Goal: Task Accomplishment & Management: Complete application form

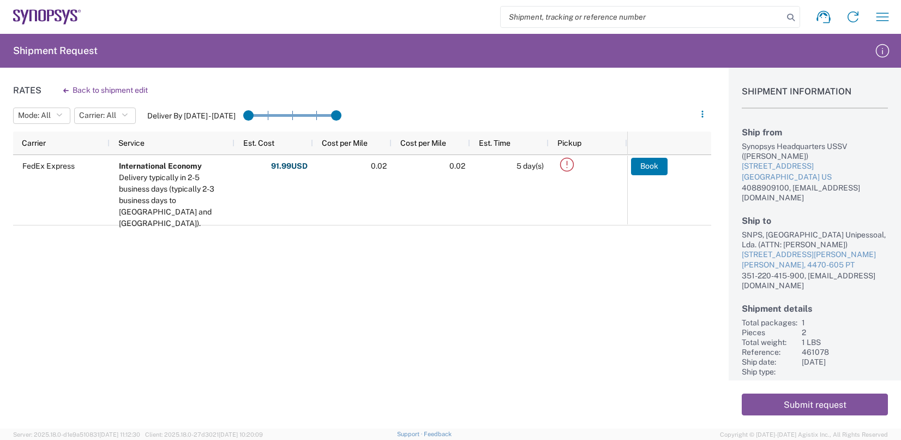
click at [478, 268] on div "FedEx Express International Economy Delivery typically in 2-5 business days (ty…" at bounding box center [320, 238] width 614 height 166
click at [465, 321] on div "Rates Back to shipment edit Mode: All All SMAL Carrier: All All FedEx Express D…" at bounding box center [355, 248] width 711 height 360
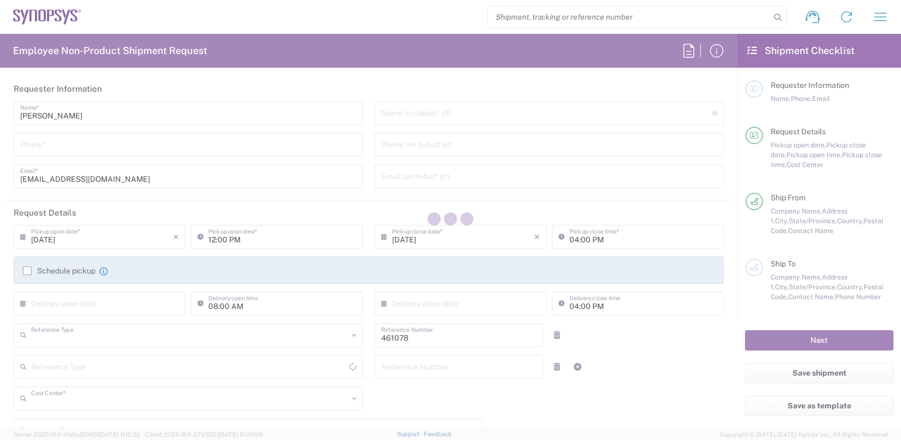
type input "Department"
type input "US01, SDG, Sol, AE 461078"
type input "[GEOGRAPHIC_DATA]"
type input "Delivered at Place"
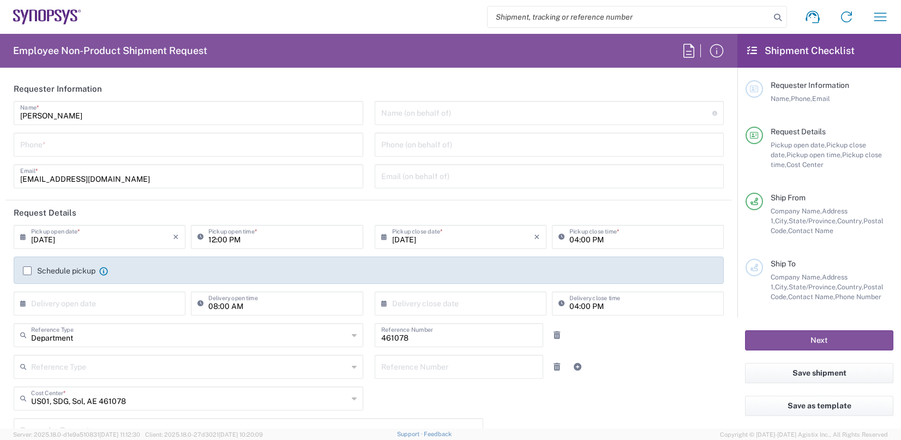
type input "[US_STATE]"
click at [93, 147] on input "tel" at bounding box center [188, 143] width 336 height 19
type input "Headquarters USSV"
type input "4088909100"
type input "[EMAIL_ADDRESS][DOMAIN_NAME]"
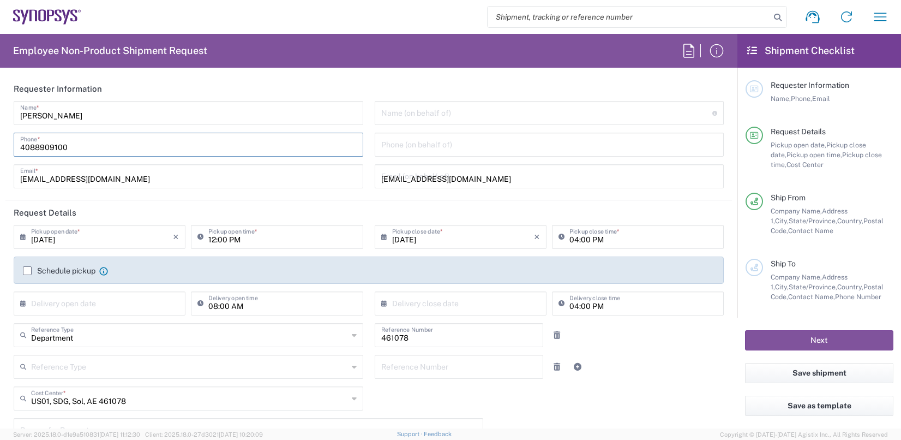
type input "4088909100"
type input "synopsys"
type input "[US_STATE]"
type input "95131"
type input "4088909100"
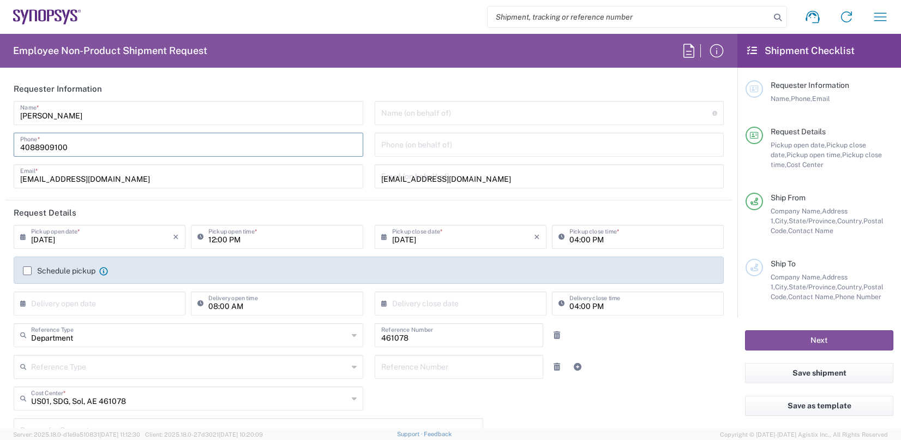
type input "[EMAIL_ADDRESS][DOMAIN_NAME]"
type input "[PERSON_NAME]"
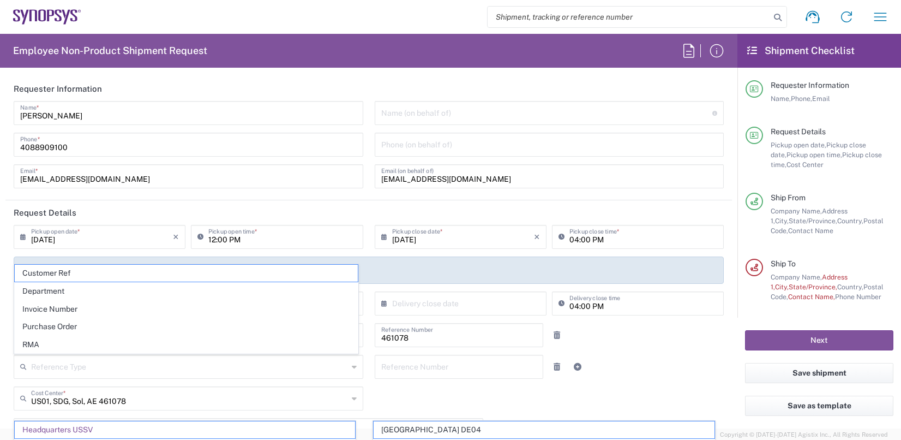
click at [442, 123] on div "Name (on behalf of) Expedite requests must include authorized approver as "on b…" at bounding box center [550, 113] width 350 height 24
type input "Headquarters USSV"
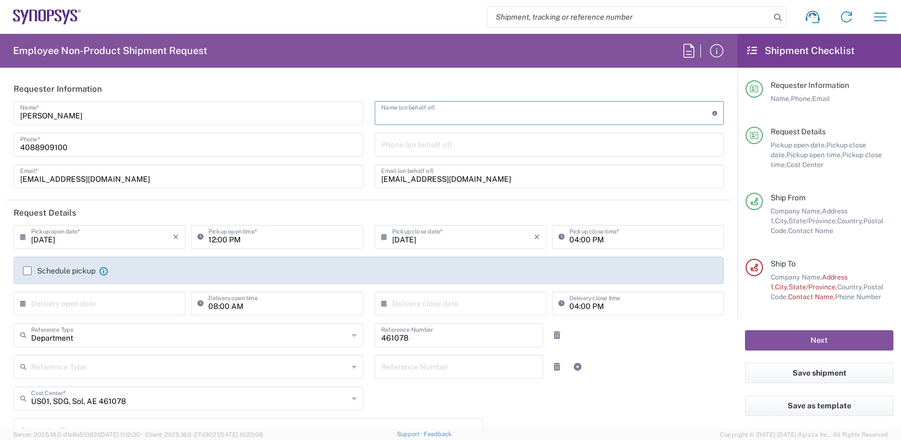
click at [435, 117] on input "text" at bounding box center [547, 112] width 332 height 19
paste input "[PERSON_NAME]-[PERSON_NAME]"
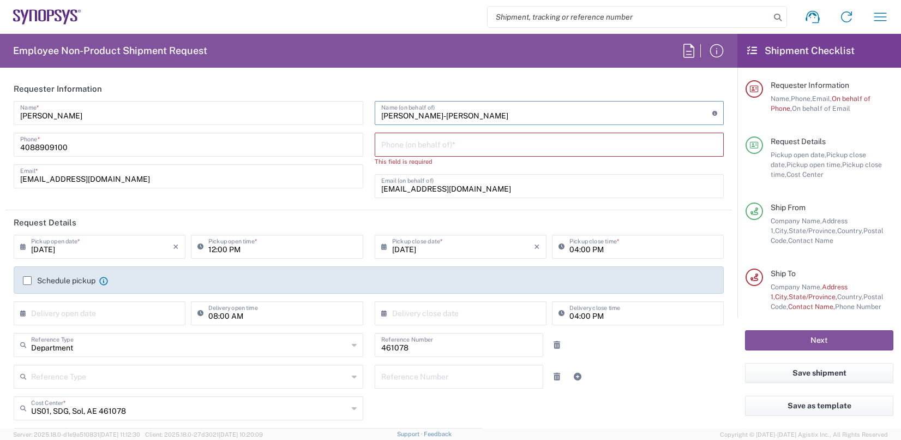
type input "[PERSON_NAME]-[PERSON_NAME]"
click at [478, 64] on agx-form-header "Employee Non-Product Shipment Request" at bounding box center [368, 51] width 737 height 34
click at [492, 154] on div "Phone (on behalf of) *" at bounding box center [550, 145] width 350 height 24
drag, startPoint x: 451, startPoint y: 117, endPoint x: 370, endPoint y: 122, distance: 80.9
click at [375, 122] on div "[PERSON_NAME]-[PERSON_NAME] Name (on behalf of) Expedite requests must include …" at bounding box center [550, 113] width 350 height 24
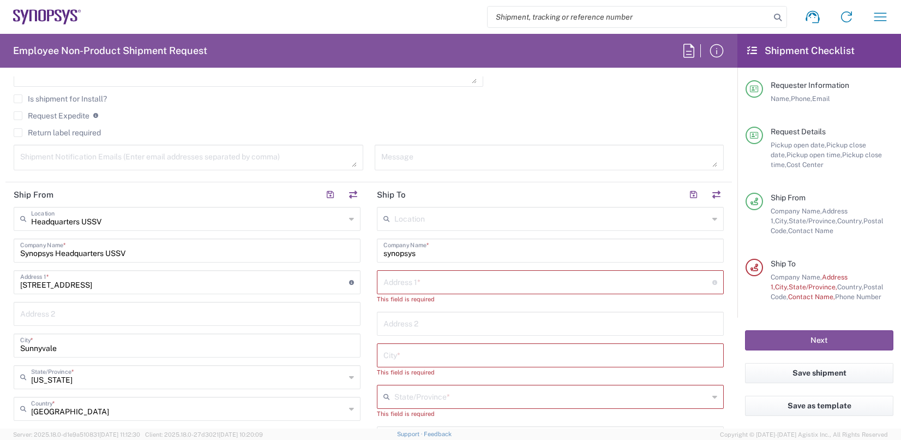
scroll to position [382, 0]
click at [466, 281] on input "text" at bounding box center [547, 278] width 329 height 19
click at [430, 209] on input "text" at bounding box center [551, 215] width 314 height 19
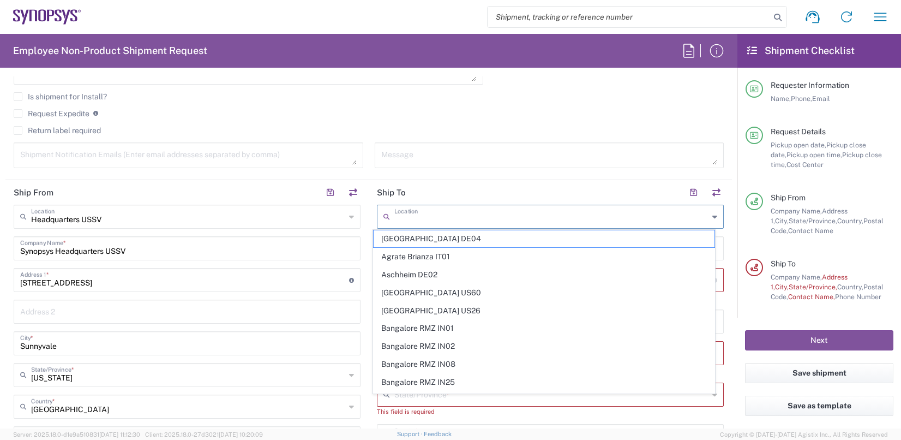
click at [455, 216] on input "text" at bounding box center [551, 215] width 314 height 19
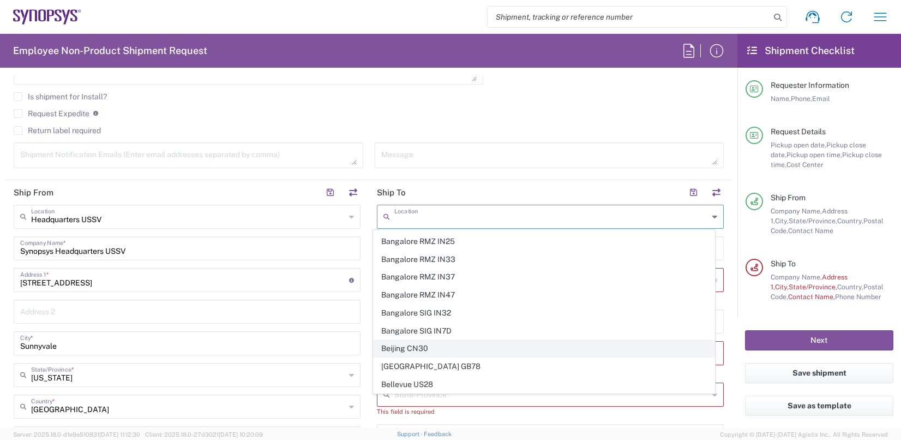
scroll to position [77, 0]
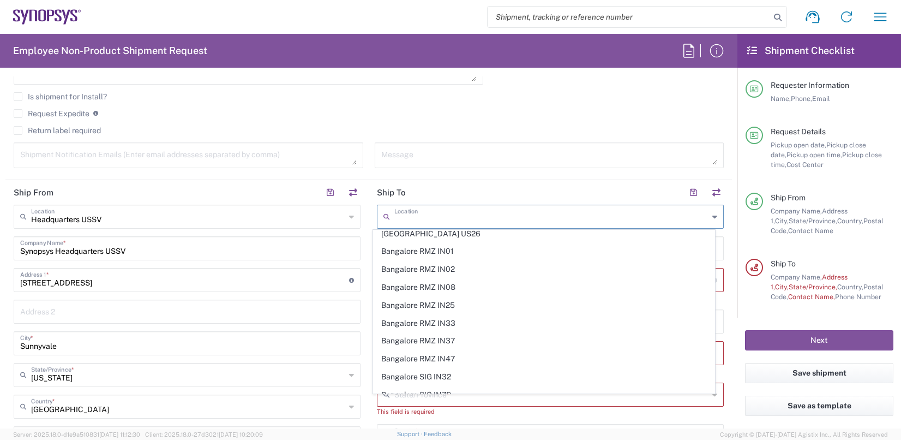
click at [414, 210] on input "text" at bounding box center [551, 215] width 314 height 19
paste input "SYNOPSYS EMULATION AND VERIFICATION"
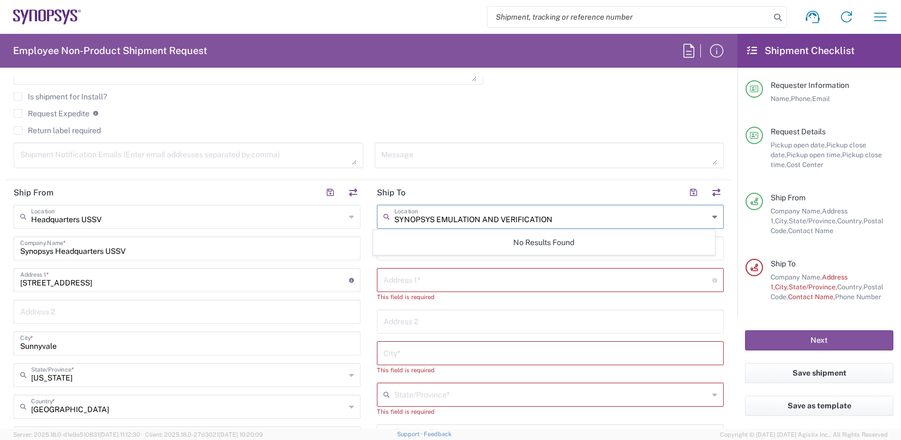
scroll to position [0, 0]
type input "SYNOPSYS EMULATION AND VERIFICATION"
click at [429, 281] on input "text" at bounding box center [547, 278] width 329 height 19
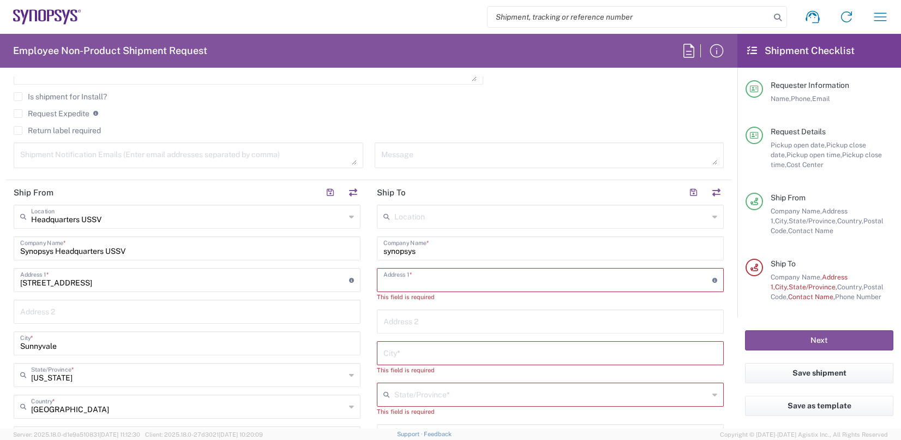
click at [396, 274] on input "text" at bounding box center [547, 278] width 329 height 19
paste input "[STREET_ADDRESS]"
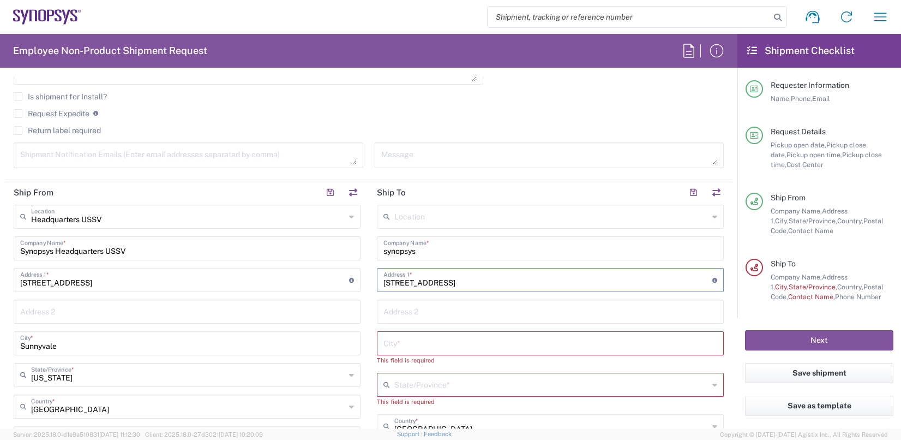
click at [468, 387] on input "text" at bounding box center [551, 383] width 314 height 19
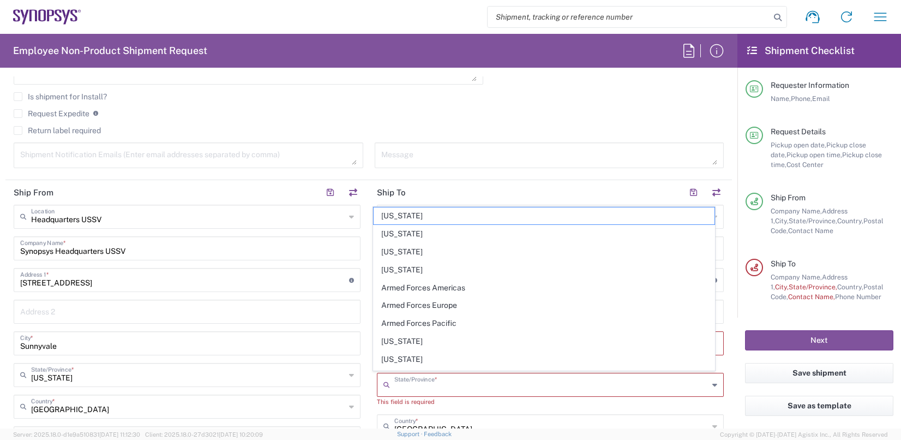
click at [574, 154] on textarea at bounding box center [549, 155] width 336 height 19
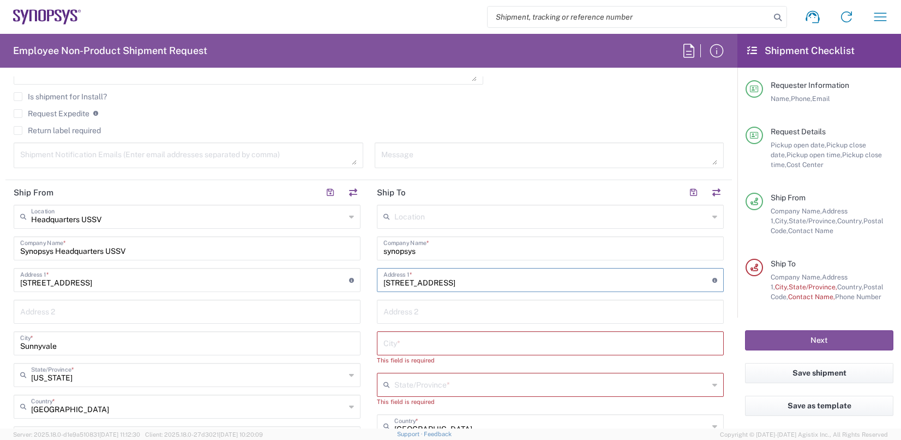
drag, startPoint x: 440, startPoint y: 282, endPoint x: 490, endPoint y: 282, distance: 50.2
click at [490, 282] on input "[STREET_ADDRESS]" at bounding box center [547, 278] width 329 height 19
type input "[STREET_ADDRESS]"
click at [461, 347] on input "text" at bounding box center [550, 342] width 334 height 19
paste input "Rungis 94150,"
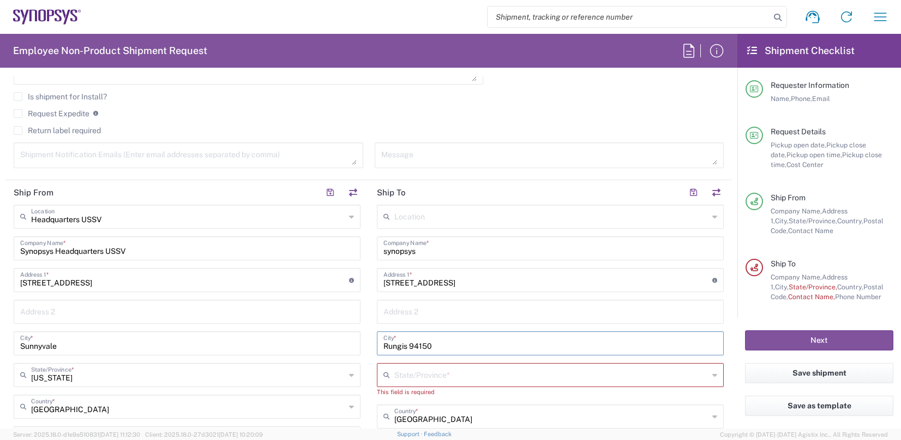
scroll to position [545, 0]
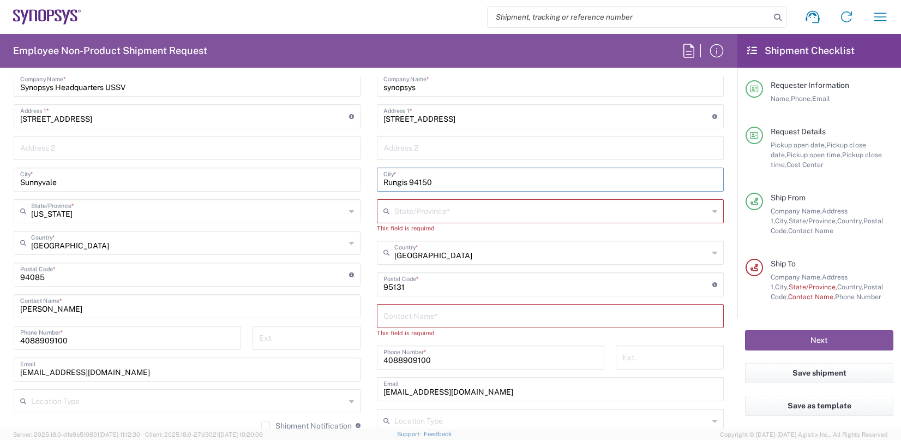
type input "Rungis 94150"
drag, startPoint x: 423, startPoint y: 284, endPoint x: 376, endPoint y: 284, distance: 46.4
click at [377, 284] on div "Postal Code * Postal Code for [GEOGRAPHIC_DATA] should have the following forma…" at bounding box center [550, 284] width 347 height 24
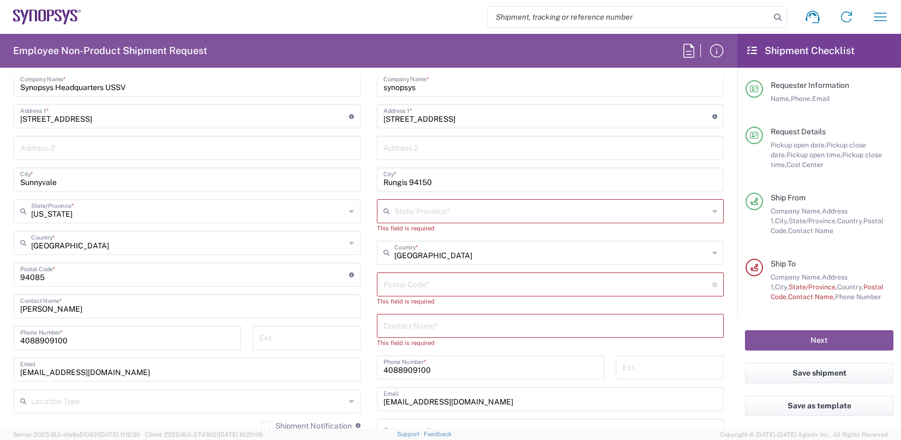
click at [553, 194] on div "Location [GEOGRAPHIC_DATA] DE04 Agrate Brianza IT01 [GEOGRAPHIC_DATA] DE02 [GEO…" at bounding box center [550, 285] width 347 height 488
drag, startPoint x: 436, startPoint y: 367, endPoint x: 362, endPoint y: 372, distance: 74.3
click at [362, 372] on div "Ship From Headquarters USSV Location Headquarters [GEOGRAPHIC_DATA] Agrate Bria…" at bounding box center [368, 274] width 726 height 516
drag, startPoint x: 474, startPoint y: 410, endPoint x: 362, endPoint y: 412, distance: 112.4
click at [362, 412] on div "Ship From Headquarters USSV Location Headquarters [GEOGRAPHIC_DATA] Agrate Bria…" at bounding box center [368, 279] width 726 height 526
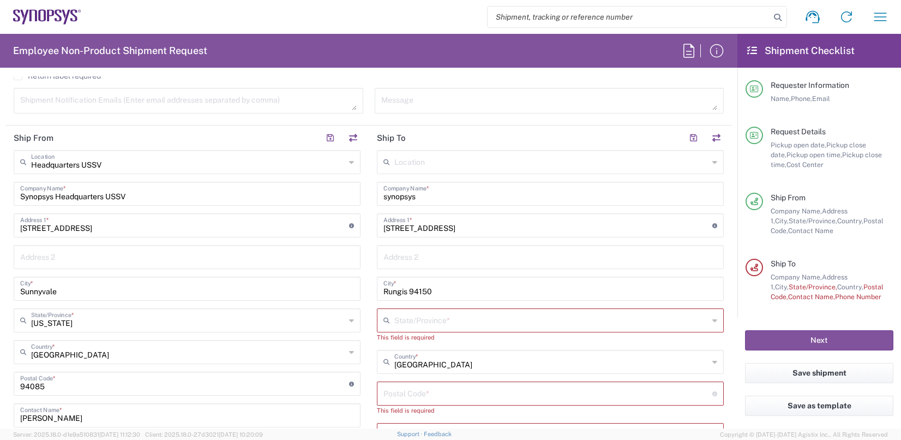
scroll to position [436, 0]
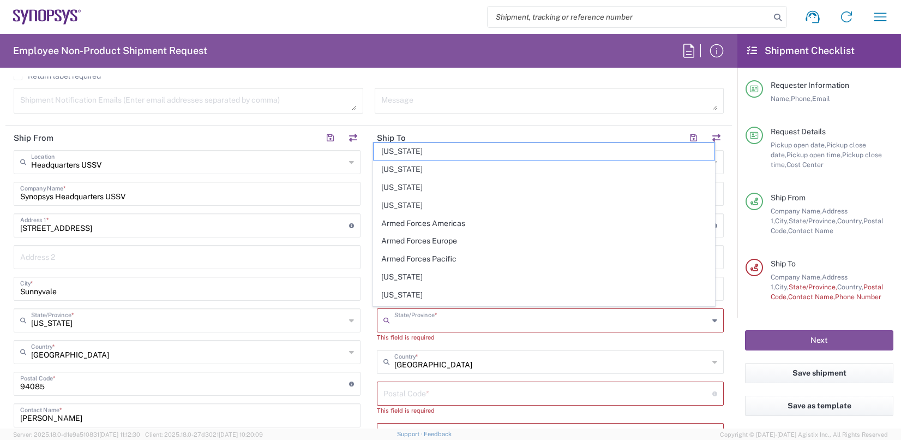
click at [471, 314] on input "text" at bounding box center [551, 319] width 314 height 19
click at [518, 270] on span "[US_STATE]" at bounding box center [544, 276] width 340 height 17
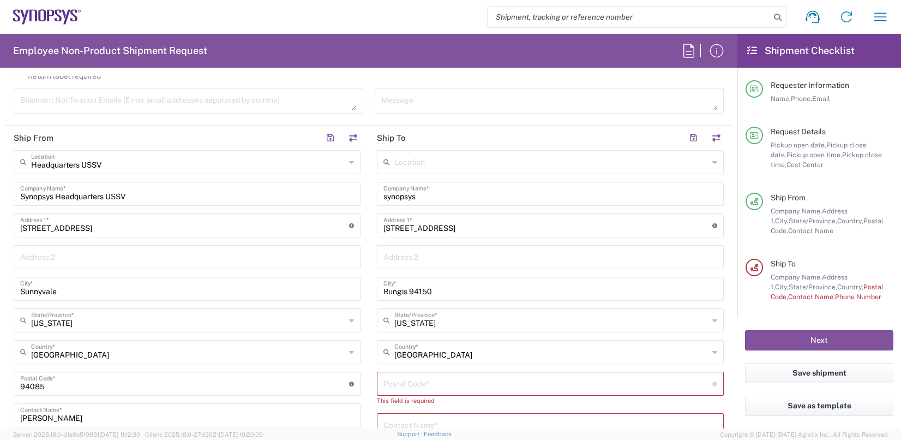
type input "[US_STATE]"
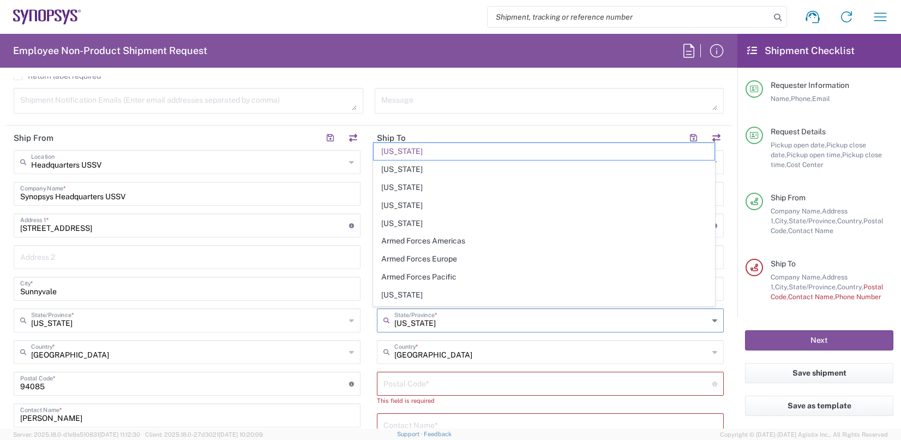
drag, startPoint x: 441, startPoint y: 326, endPoint x: 370, endPoint y: 318, distance: 71.8
click at [370, 318] on main "Location [GEOGRAPHIC_DATA] DE04 Agrate Brianza IT01 [GEOGRAPHIC_DATA] DE02 [GEO…" at bounding box center [550, 394] width 363 height 488
click at [598, 75] on div "Employee Non-Product Shipment Request Requester Information [PERSON_NAME] Name …" at bounding box center [368, 231] width 737 height 394
type input "[US_STATE]"
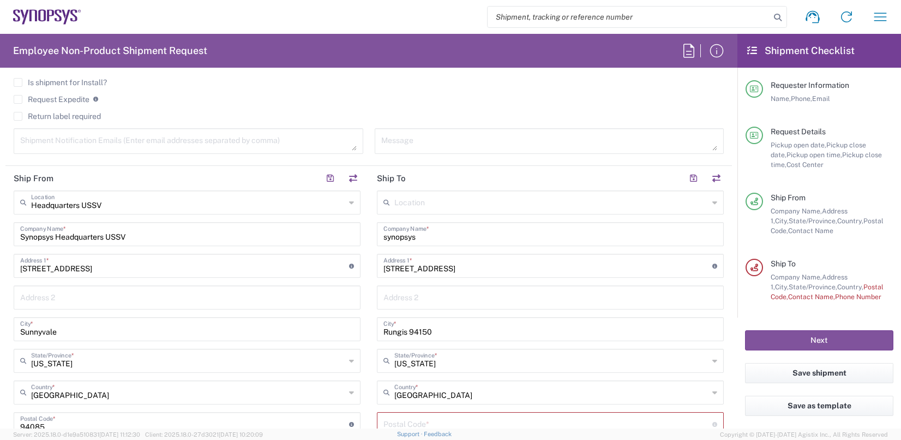
scroll to position [382, 0]
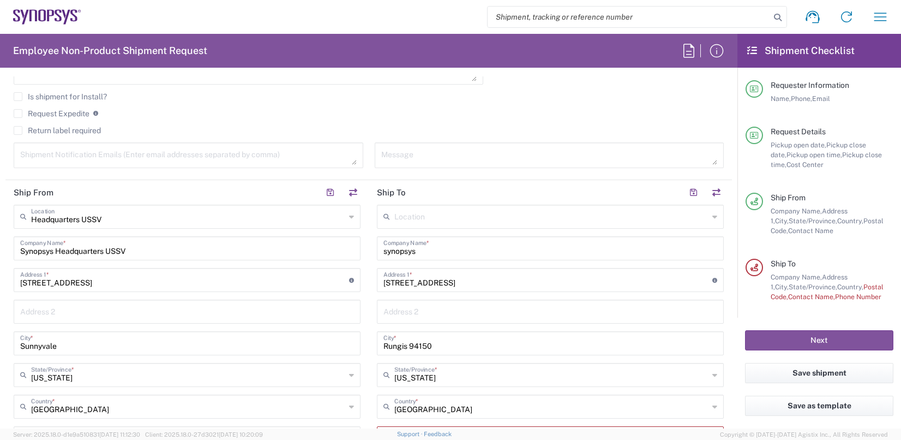
click at [441, 214] on input "text" at bounding box center [551, 215] width 314 height 19
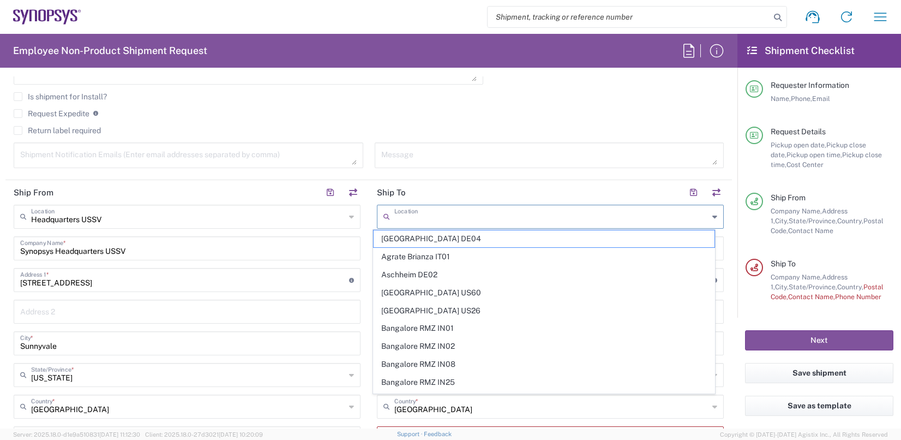
click at [478, 140] on div "Return label required" at bounding box center [369, 134] width 710 height 16
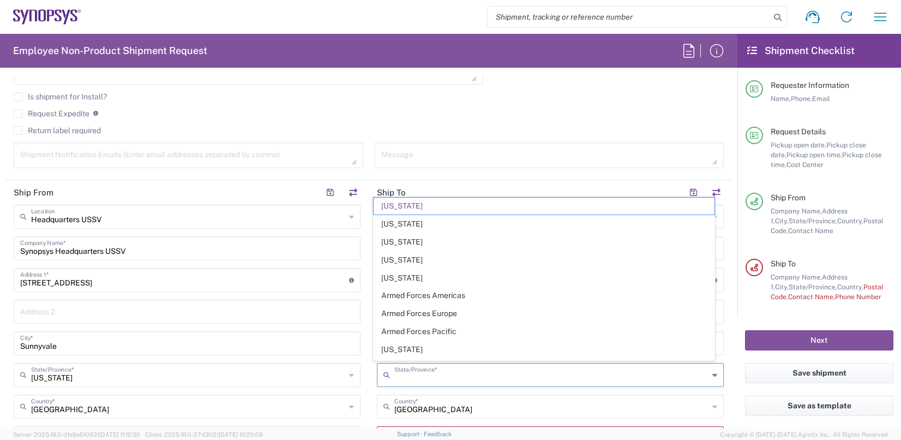
click at [386, 377] on div "State/Province *" at bounding box center [550, 375] width 347 height 24
click at [472, 376] on input "text" at bounding box center [551, 373] width 314 height 19
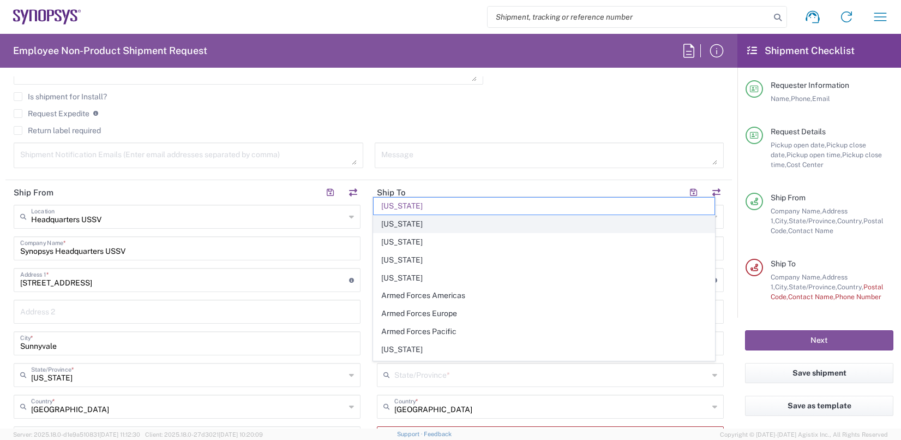
click at [606, 231] on span "[US_STATE]" at bounding box center [544, 223] width 340 height 17
type input "[US_STATE]"
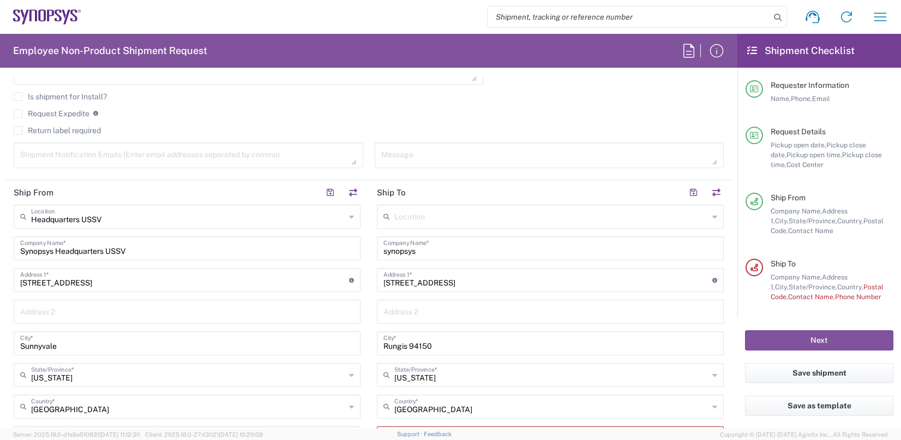
click at [577, 131] on agx-checkbox-control "Return label required" at bounding box center [369, 130] width 710 height 9
click at [415, 208] on input "text" at bounding box center [551, 215] width 314 height 19
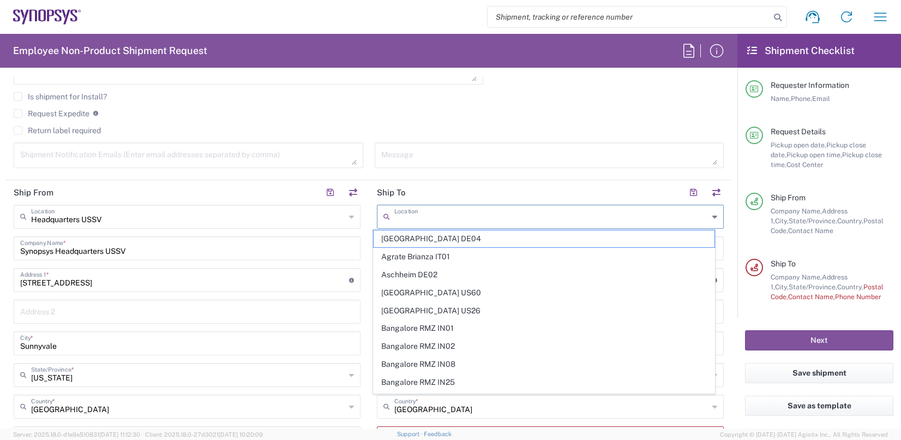
paste input "SYNOPSYS EMULATION AND VERIFICATION"
type input "[GEOGRAPHIC_DATA] DE04"
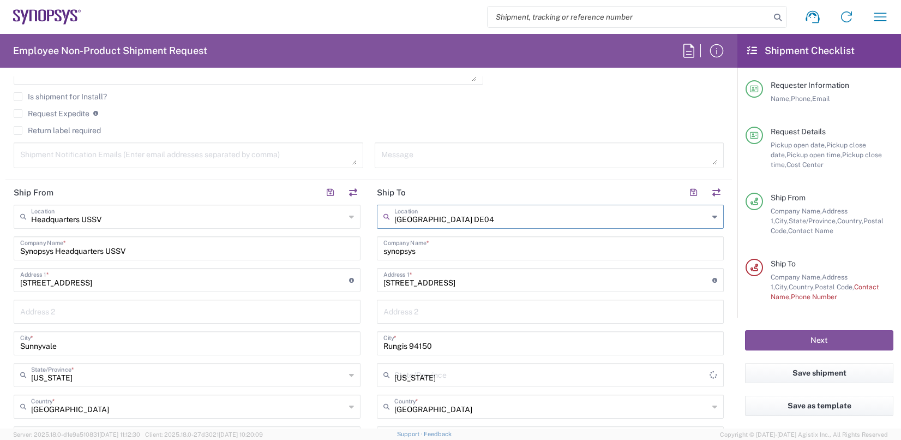
type input "Synopsys GmbH"
type input "[STREET_ADDRESS]"
type input "[GEOGRAPHIC_DATA]"
type input "52072"
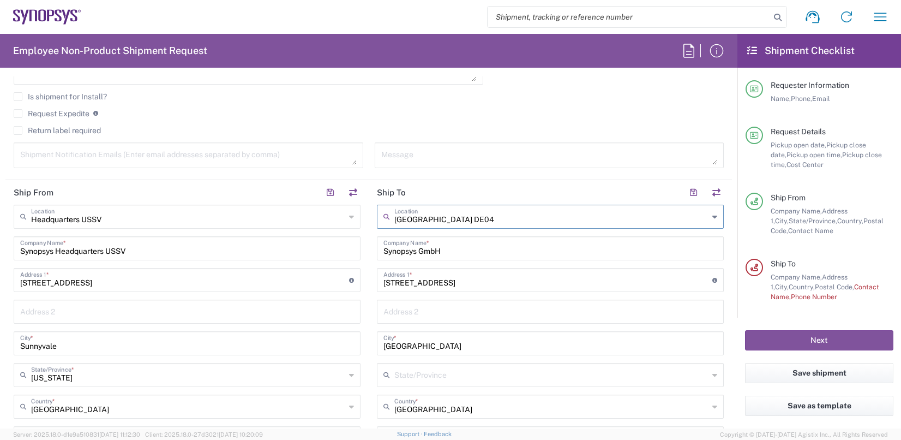
drag, startPoint x: 398, startPoint y: 221, endPoint x: 382, endPoint y: 221, distance: 15.3
click at [382, 221] on div "[GEOGRAPHIC_DATA] DE04 Location" at bounding box center [550, 216] width 347 height 24
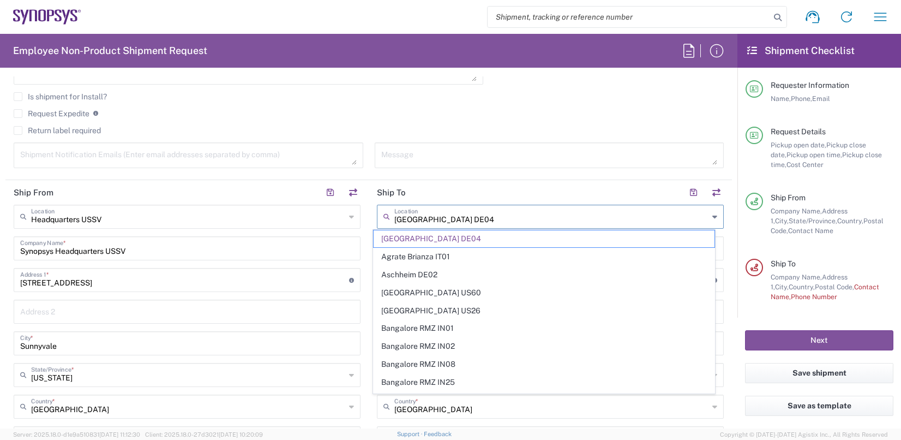
paste input "SYNOPSYS EMULATION AND VERIFICATION"
click at [600, 206] on input "SYNOPSYS EMULATION AND VERIFICATION" at bounding box center [551, 215] width 314 height 19
click at [712, 217] on icon at bounding box center [714, 216] width 5 height 17
click at [585, 127] on agx-checkbox-control "Return label required" at bounding box center [369, 130] width 710 height 9
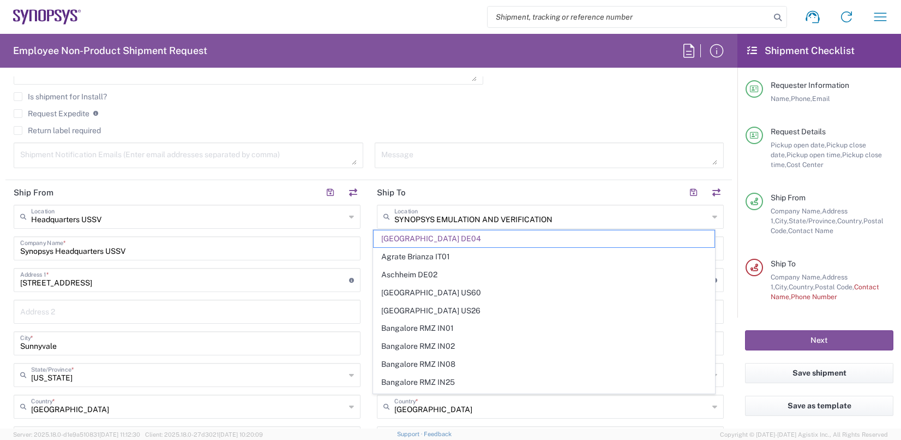
type input "[GEOGRAPHIC_DATA] DE04"
click at [450, 219] on input "text" at bounding box center [551, 215] width 314 height 19
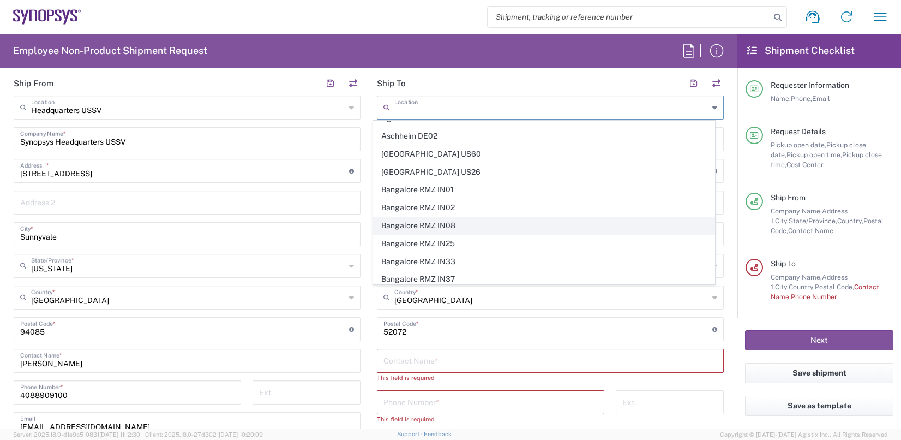
scroll to position [0, 0]
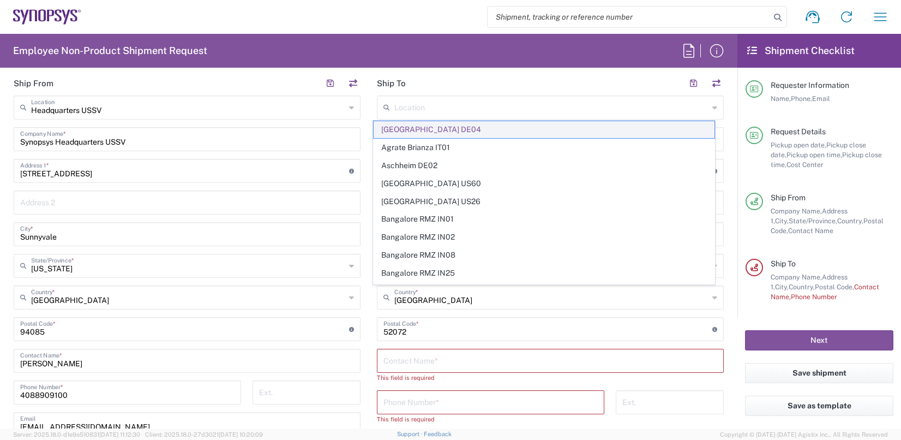
click at [443, 123] on span "[GEOGRAPHIC_DATA] DE04" at bounding box center [544, 129] width 340 height 17
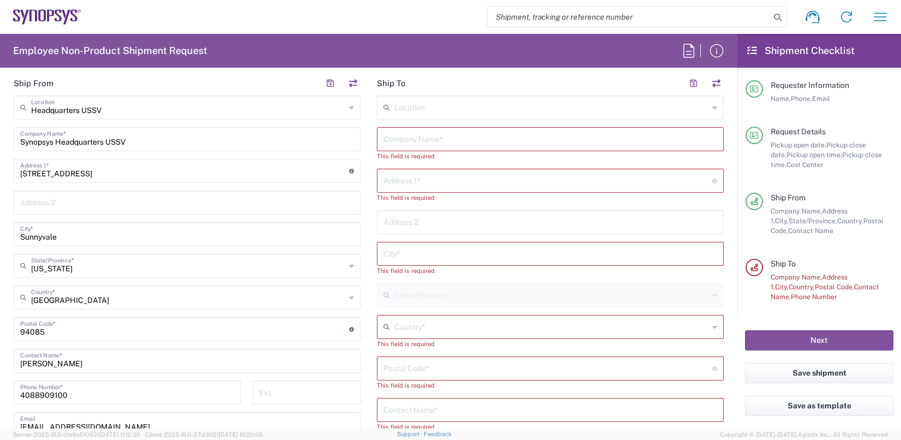
click at [413, 101] on input "text" at bounding box center [551, 106] width 314 height 19
click at [405, 101] on input "fra" at bounding box center [551, 106] width 314 height 19
drag, startPoint x: 408, startPoint y: 105, endPoint x: 383, endPoint y: 106, distance: 25.1
click at [383, 106] on div "fra Location" at bounding box center [550, 107] width 347 height 24
paste input "SYNOPSYS EMULATION AND VERIFICATION"
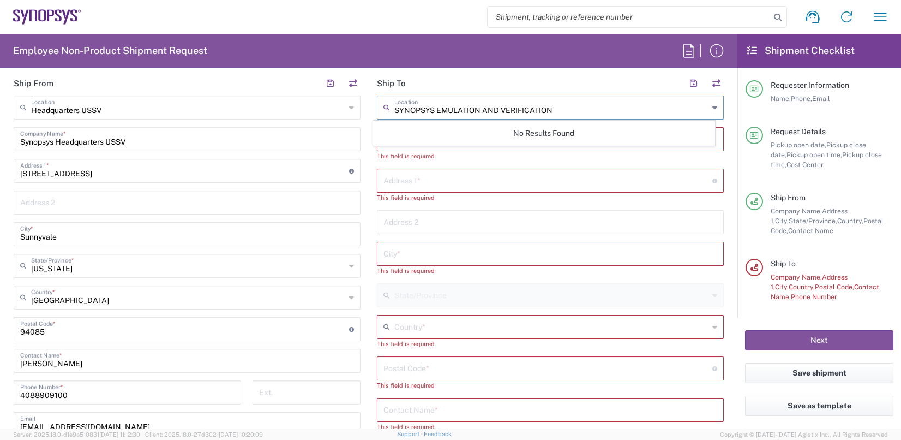
type input "SYNOPSYS EMULATION AND VERIFICATION"
click at [534, 135] on div "No Results Found" at bounding box center [543, 133] width 341 height 25
click at [435, 173] on input "text" at bounding box center [547, 179] width 329 height 19
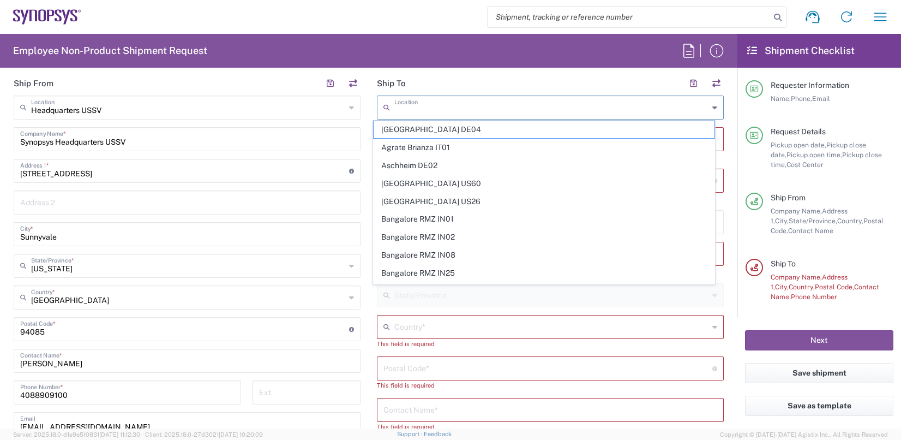
click at [443, 104] on input "text" at bounding box center [551, 106] width 314 height 19
click at [418, 128] on span "[GEOGRAPHIC_DATA] DE04" at bounding box center [544, 129] width 340 height 17
type input "[GEOGRAPHIC_DATA] DE04"
type input "Synopsys GmbH"
type input "[STREET_ADDRESS]"
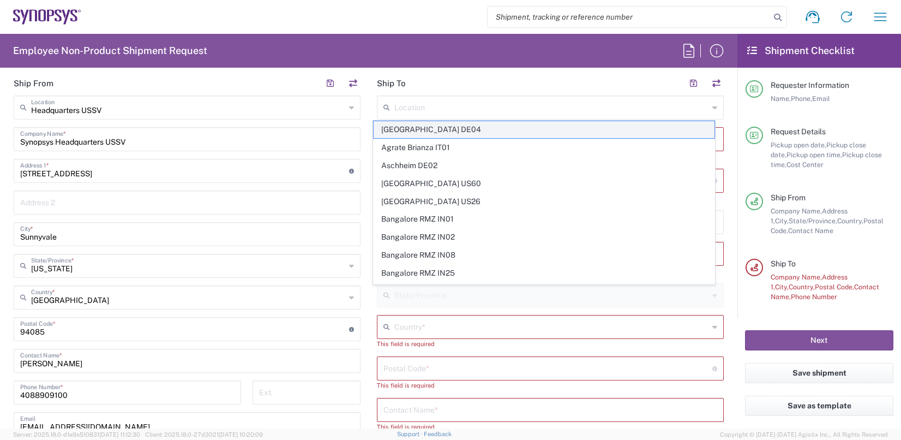
type input "[GEOGRAPHIC_DATA]"
type input "52072"
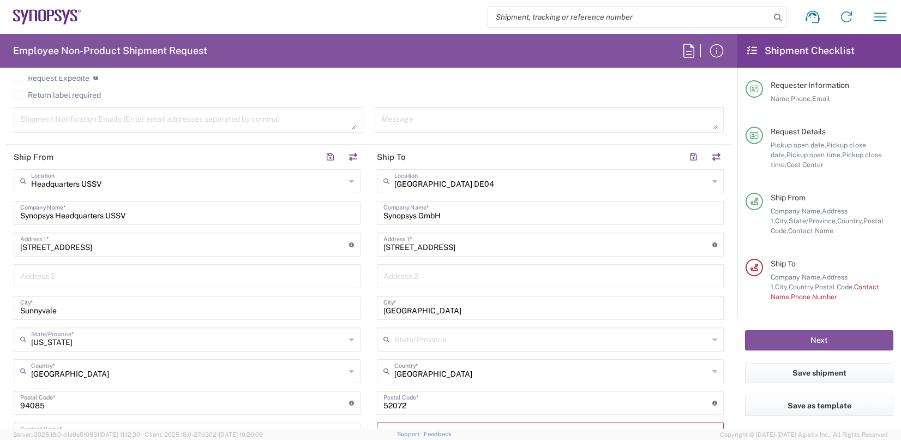
scroll to position [436, 0]
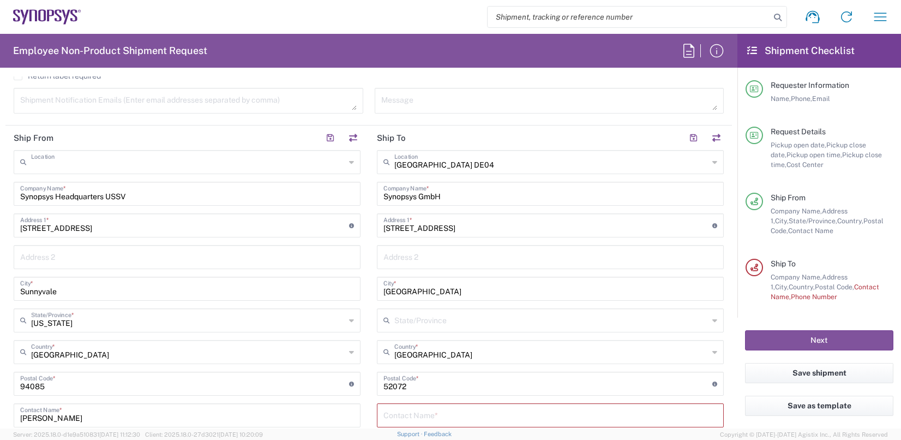
click at [153, 164] on input "text" at bounding box center [188, 161] width 314 height 19
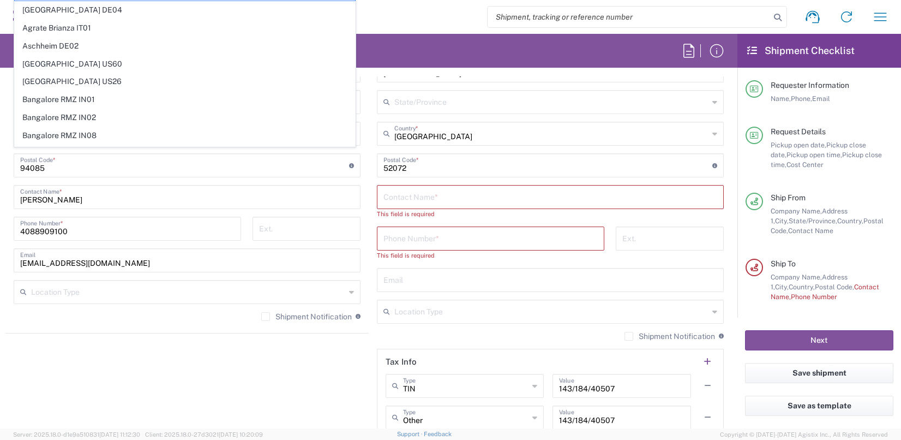
scroll to position [382, 0]
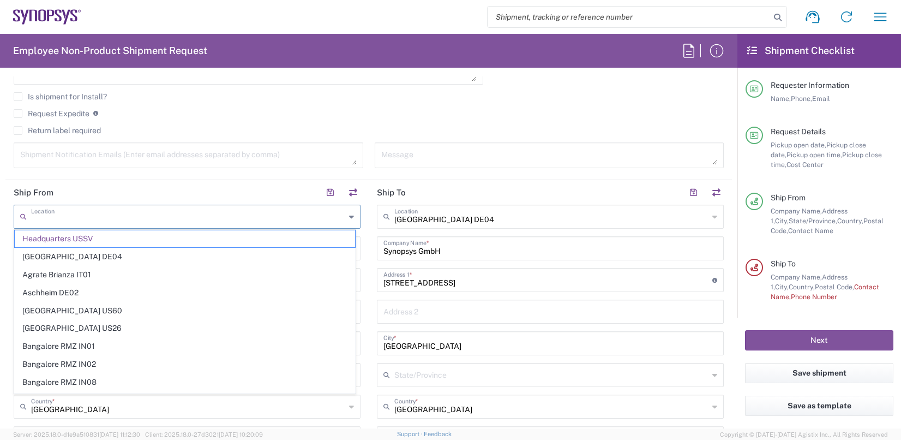
click at [552, 100] on div "Is shipment for Install?" at bounding box center [369, 100] width 710 height 16
type input "Headquarters USSV"
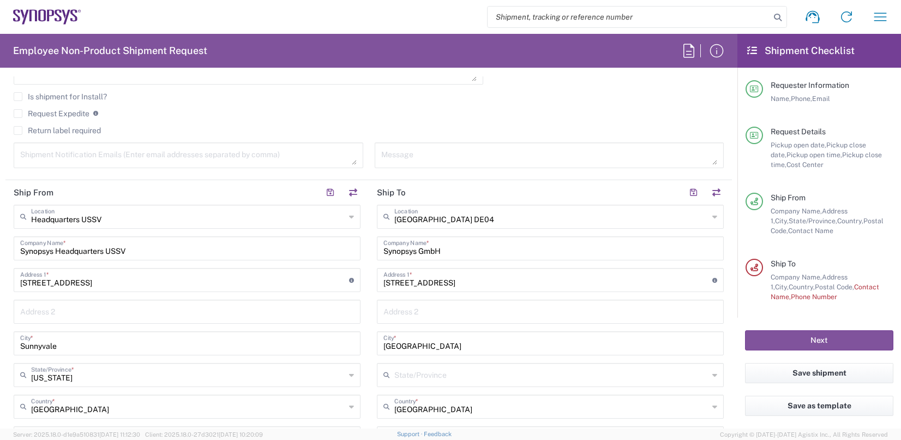
click at [443, 154] on textarea at bounding box center [549, 155] width 336 height 19
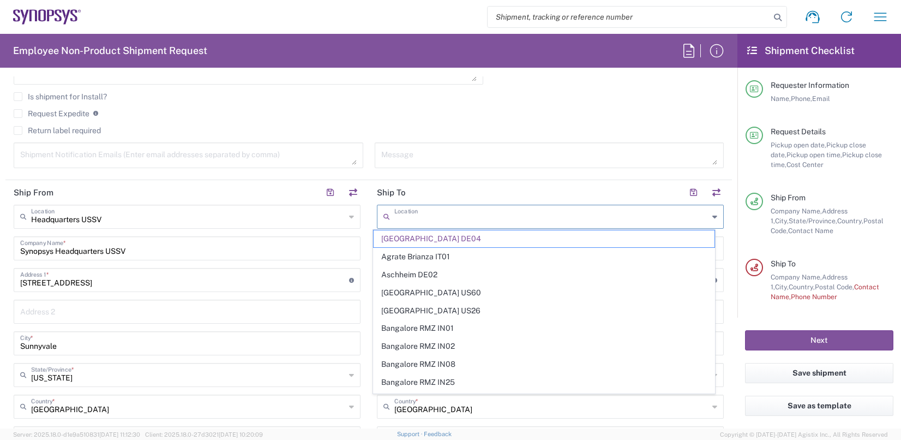
drag, startPoint x: 462, startPoint y: 215, endPoint x: 322, endPoint y: 207, distance: 139.8
type input "[GEOGRAPHIC_DATA] DE04"
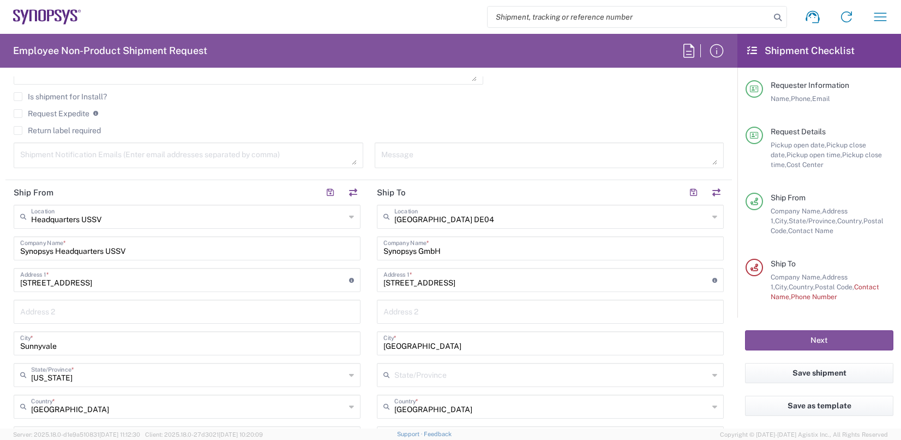
click at [383, 216] on icon at bounding box center [388, 216] width 11 height 17
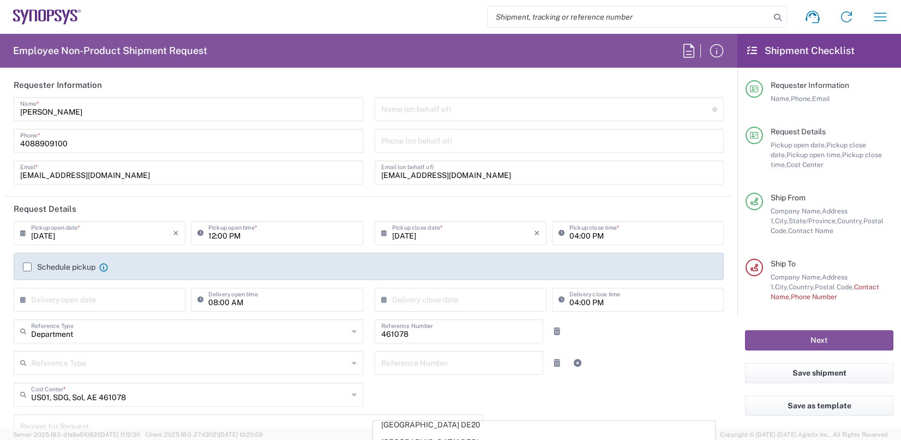
scroll to position [0, 0]
